Goal: Information Seeking & Learning: Find specific fact

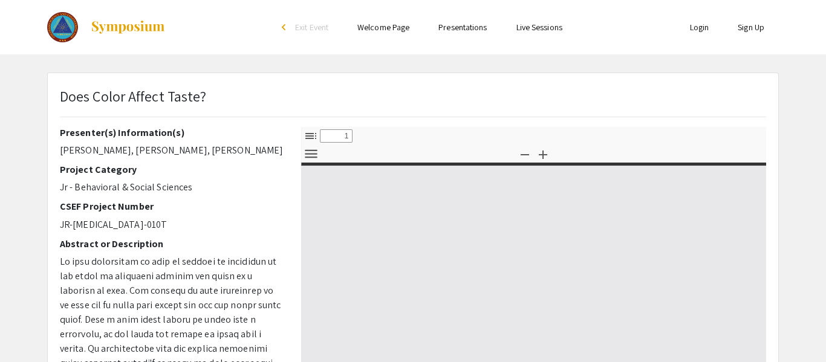
select select "custom"
type input "0"
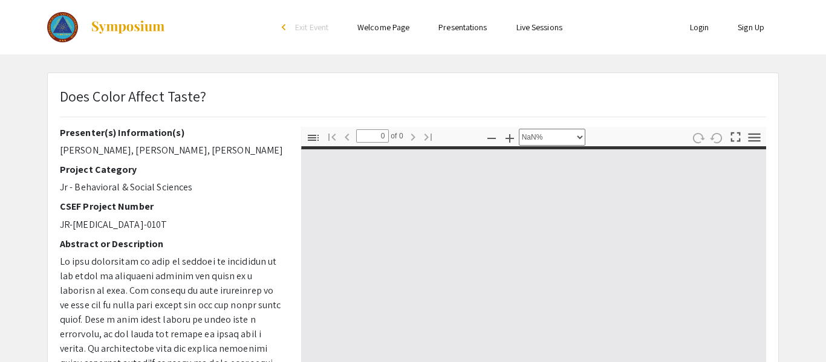
select select "auto"
type input "1"
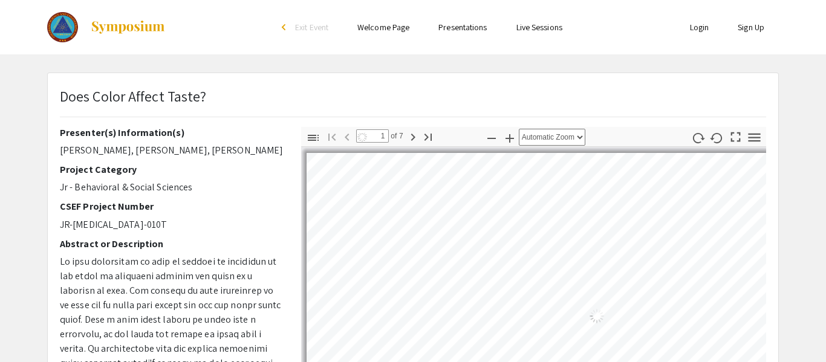
select select "auto"
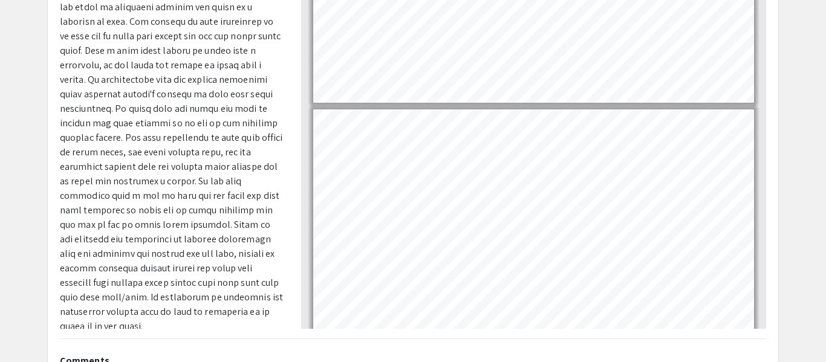
type input "1"
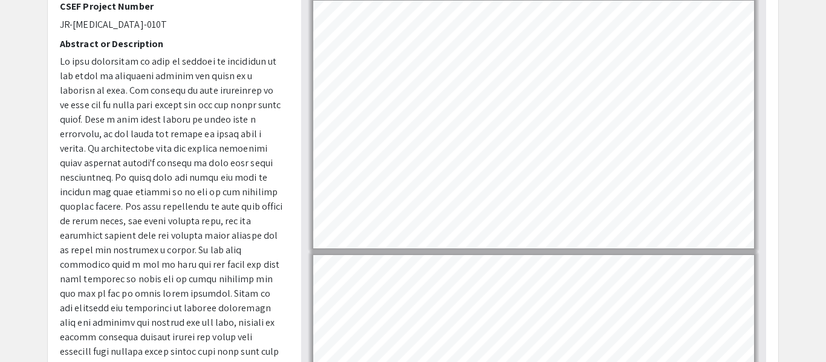
scroll to position [152, 0]
select select "page-width"
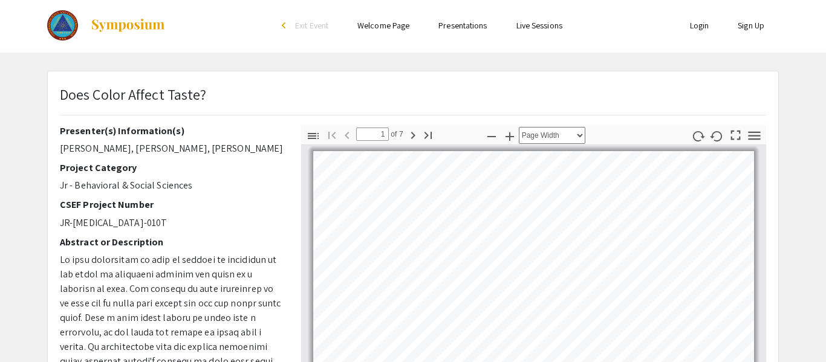
scroll to position [0, 0]
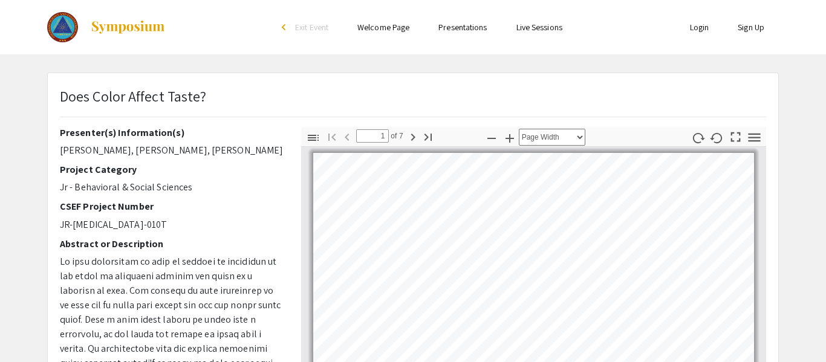
drag, startPoint x: 61, startPoint y: 151, endPoint x: 230, endPoint y: 156, distance: 168.8
click at [230, 156] on p "[PERSON_NAME], [PERSON_NAME], [PERSON_NAME]" at bounding box center [171, 150] width 223 height 15
copy p "[PERSON_NAME], [PERSON_NAME], [PERSON_NAME]"
click at [246, 184] on p "Jr - Behavioral & Social Sciences" at bounding box center [171, 187] width 223 height 15
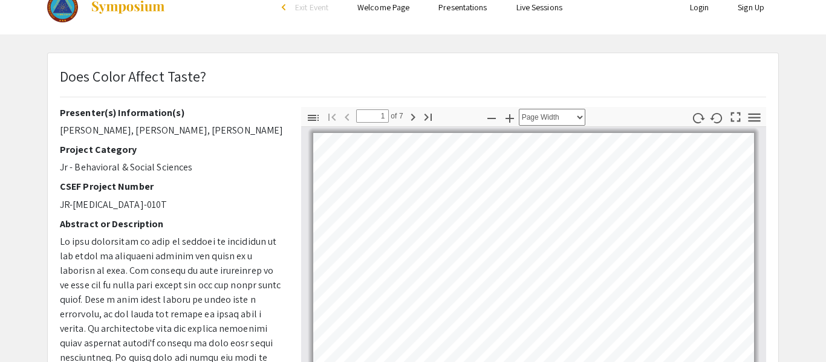
scroll to position [22, 0]
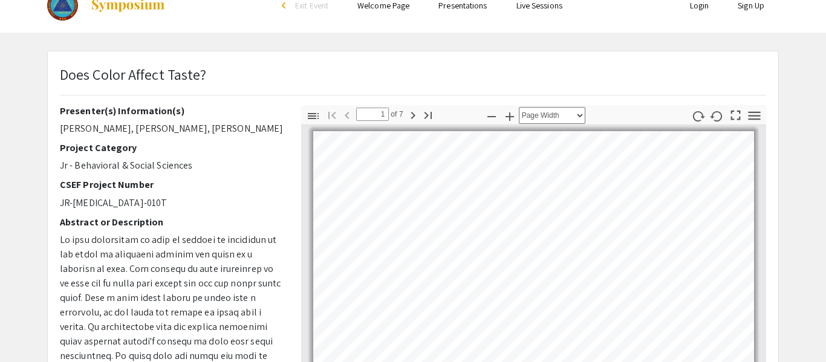
click at [221, 123] on p "[PERSON_NAME], [PERSON_NAME], [PERSON_NAME]" at bounding box center [171, 129] width 223 height 15
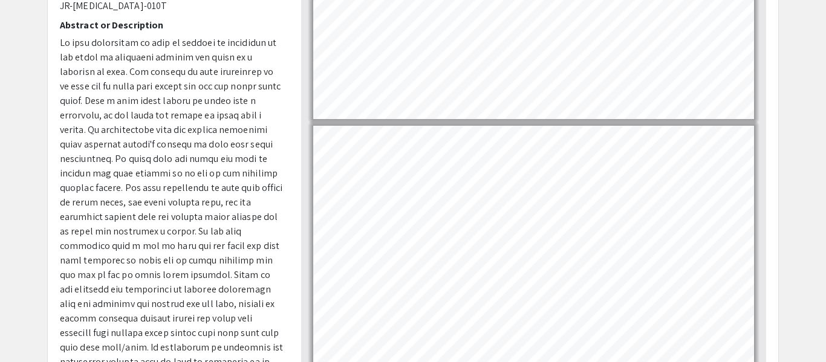
scroll to position [169, 0]
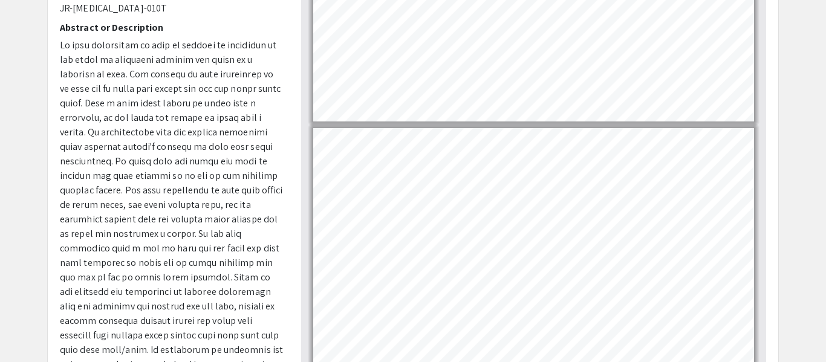
type input "6"
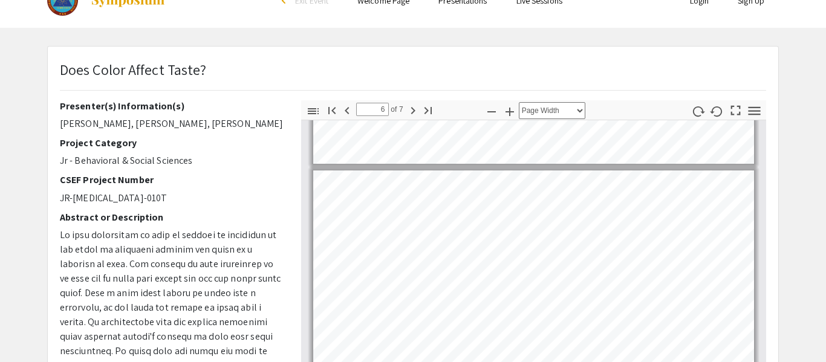
scroll to position [0, 0]
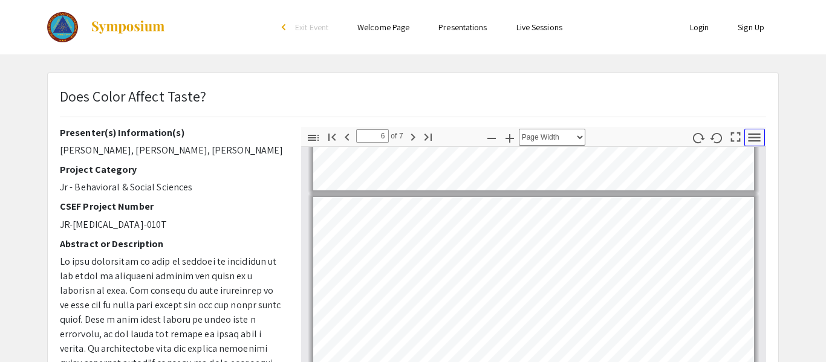
click at [757, 139] on icon "button" at bounding box center [754, 137] width 16 height 16
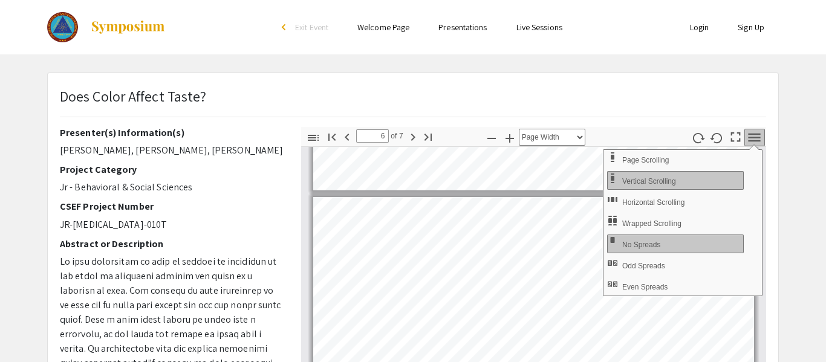
click at [762, 85] on div "Does Color Affect Taste?" at bounding box center [413, 106] width 725 height 42
drag, startPoint x: 59, startPoint y: 224, endPoint x: 181, endPoint y: 227, distance: 122.2
click at [181, 227] on p "JR-[MEDICAL_DATA]-010T" at bounding box center [171, 225] width 223 height 15
copy p "JR-[MEDICAL_DATA]-010T"
click at [62, 207] on h2 "CSEF Project Number" at bounding box center [171, 206] width 223 height 11
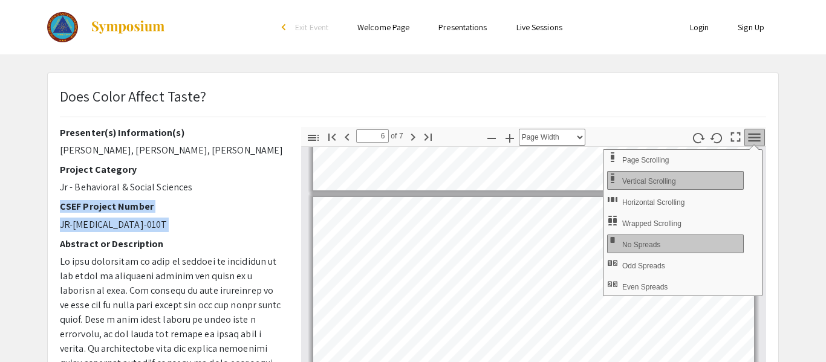
drag, startPoint x: 62, startPoint y: 207, endPoint x: 132, endPoint y: 224, distance: 72.3
click at [132, 224] on div "CSEF Project Number JR-[MEDICAL_DATA]-010T" at bounding box center [171, 216] width 223 height 31
copy div "CSEF Project Number JR-[MEDICAL_DATA]-010T"
click at [56, 149] on div "Presenter(s) Information(s) [PERSON_NAME], [PERSON_NAME], [PERSON_NAME] Project…" at bounding box center [171, 338] width 241 height 423
drag, startPoint x: 59, startPoint y: 149, endPoint x: 235, endPoint y: 152, distance: 176.0
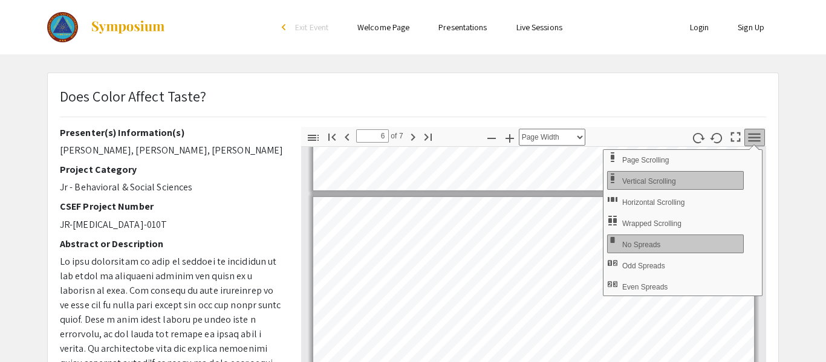
click at [235, 152] on div "Presenter(s) Information(s) [PERSON_NAME], [PERSON_NAME], [PERSON_NAME] Project…" at bounding box center [171, 338] width 241 height 423
copy p "[PERSON_NAME], [PERSON_NAME], [PERSON_NAME]"
click at [79, 100] on p "Does Color Affect Taste?" at bounding box center [133, 96] width 146 height 22
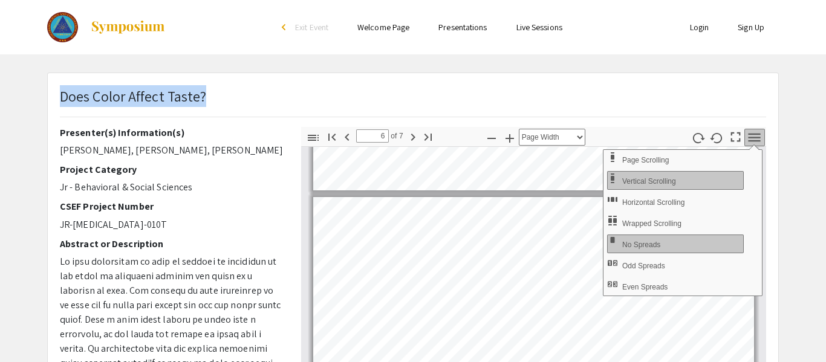
drag, startPoint x: 56, startPoint y: 95, endPoint x: 61, endPoint y: 99, distance: 6.9
click at [61, 99] on div "Does Color Affect Taste?" at bounding box center [413, 106] width 725 height 42
copy p "Does Color Affect Taste?"
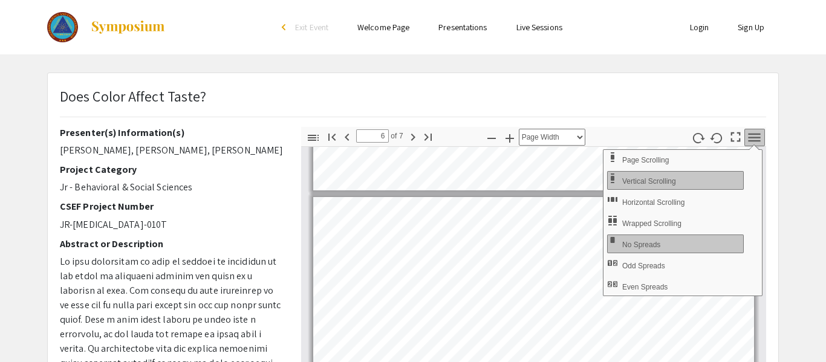
click at [168, 21] on div at bounding box center [167, 27] width 241 height 54
drag, startPoint x: 166, startPoint y: 24, endPoint x: 120, endPoint y: 24, distance: 46.0
click at [120, 24] on div at bounding box center [167, 27] width 241 height 54
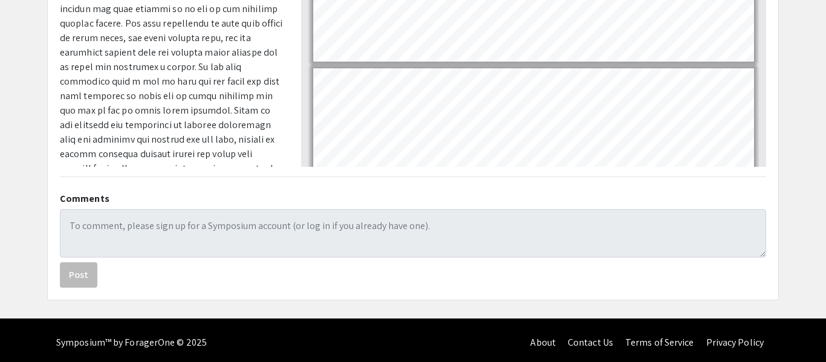
scroll to position [388, 0]
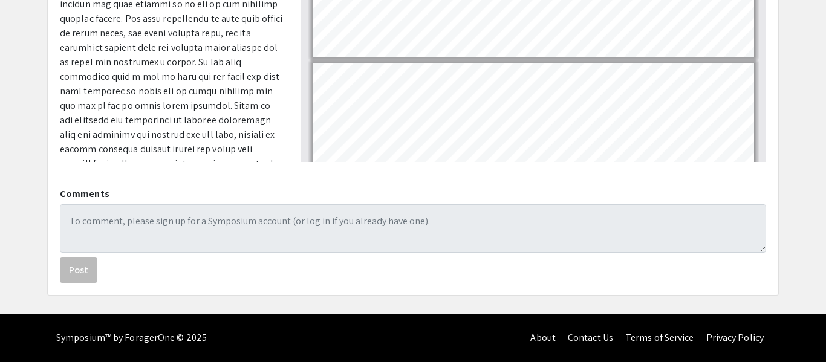
click at [250, 131] on p at bounding box center [171, 40] width 223 height 348
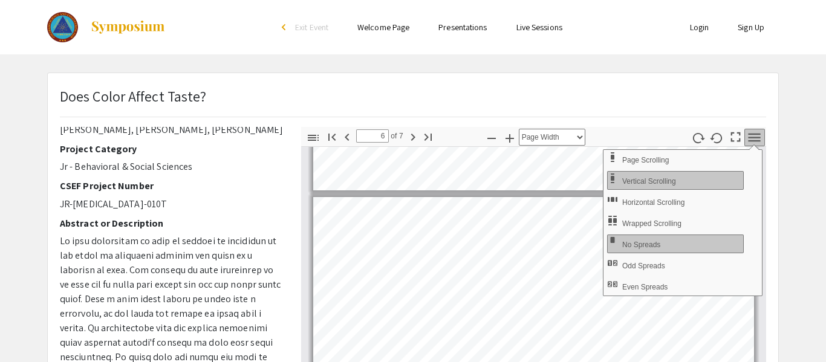
scroll to position [0, 0]
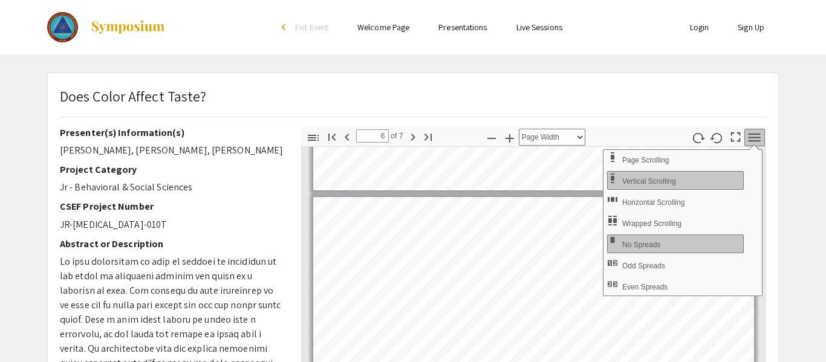
drag, startPoint x: 59, startPoint y: 149, endPoint x: 230, endPoint y: 157, distance: 171.9
click at [230, 157] on div "Presenter(s) Information(s) [PERSON_NAME], [PERSON_NAME], [PERSON_NAME] Project…" at bounding box center [171, 338] width 241 height 423
copy p "[PERSON_NAME], [PERSON_NAME], [PERSON_NAME]"
click at [231, 168] on h2 "Project Category" at bounding box center [171, 169] width 223 height 11
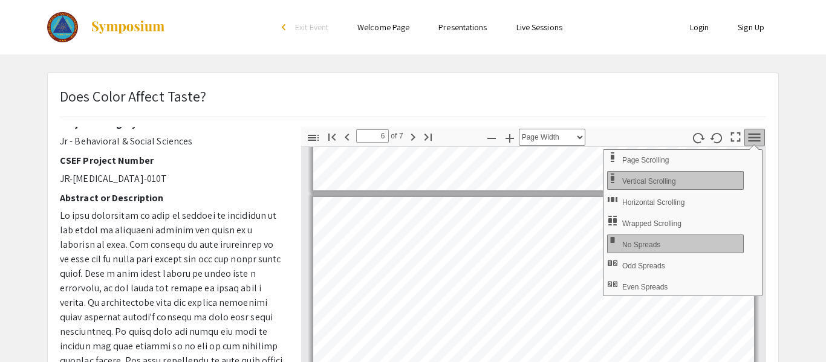
scroll to position [48, 0]
